Goal: Browse casually

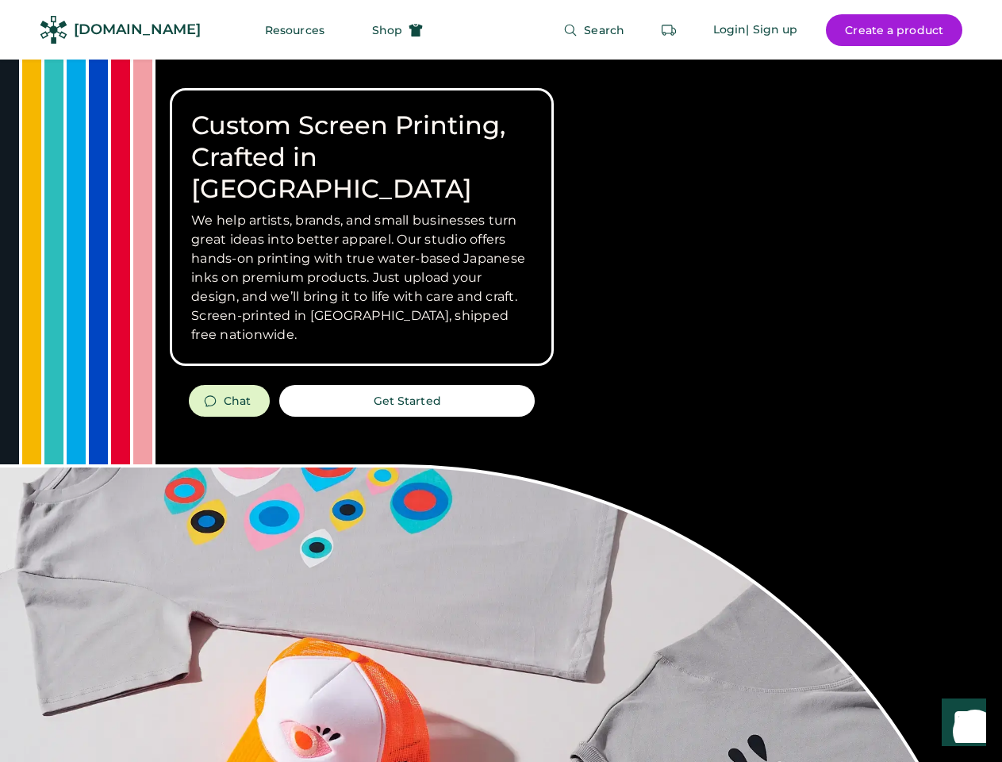
click at [501, 381] on div "Custom Screen Printing, Crafted in [GEOGRAPHIC_DATA] We help artists, brands, a…" at bounding box center [501, 564] width 1002 height 1008
click at [501, 410] on div "Custom Screen Printing, Crafted in [GEOGRAPHIC_DATA] We help artists, brands, a…" at bounding box center [501, 564] width 1002 height 1008
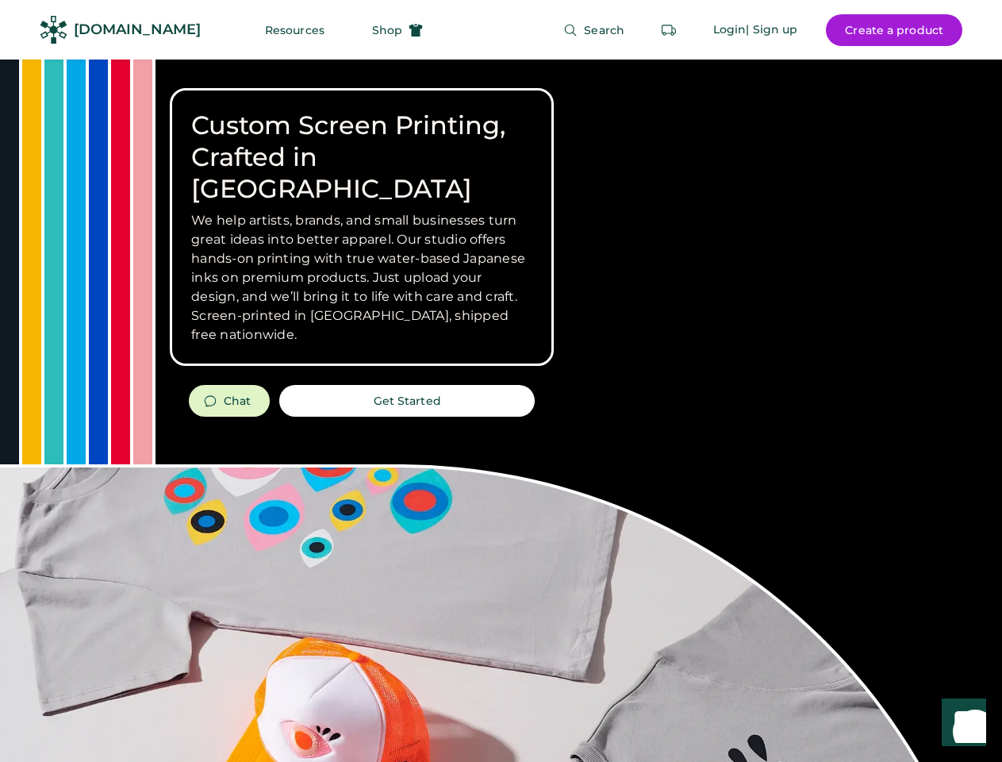
click at [501, 410] on div "Custom Screen Printing, Crafted in [GEOGRAPHIC_DATA] We help artists, brands, a…" at bounding box center [501, 564] width 1002 height 1008
click at [362, 227] on h3 "We help artists, brands, and small businesses turn great ideas into better appa…" at bounding box center [361, 277] width 341 height 133
click at [362, 211] on h3 "We help artists, brands, and small businesses turn great ideas into better appa…" at bounding box center [361, 277] width 341 height 133
click at [362, 141] on h1 "Custom Screen Printing, Crafted in [GEOGRAPHIC_DATA]" at bounding box center [361, 157] width 341 height 95
